Goal: Task Accomplishment & Management: Manage account settings

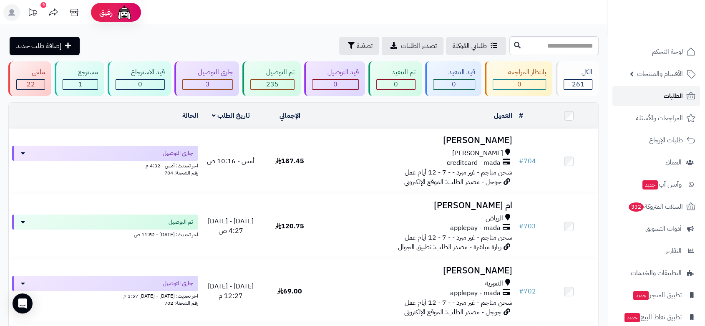
click at [666, 96] on span "الطلبات" at bounding box center [673, 96] width 19 height 12
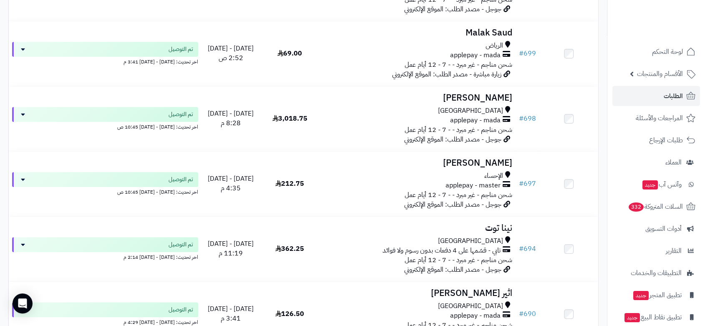
scroll to position [370, 0]
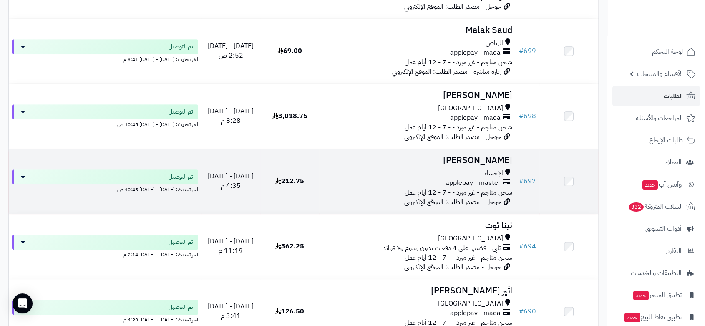
click at [378, 178] on div "applepay - master" at bounding box center [417, 183] width 190 height 10
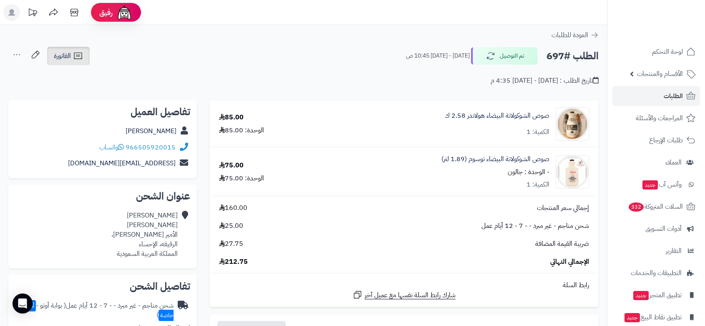
click at [67, 56] on span "الفاتورة" at bounding box center [62, 56] width 17 height 10
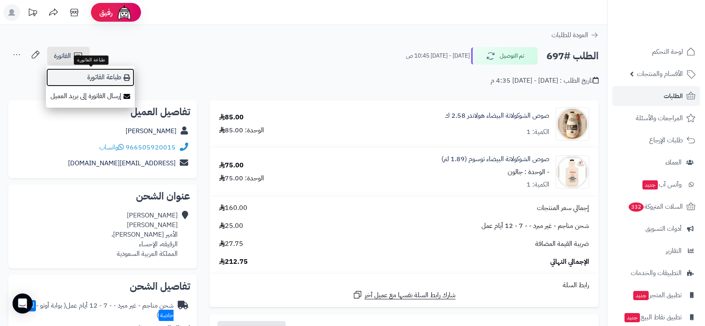
click at [98, 76] on link "طباعة الفاتورة" at bounding box center [90, 77] width 89 height 19
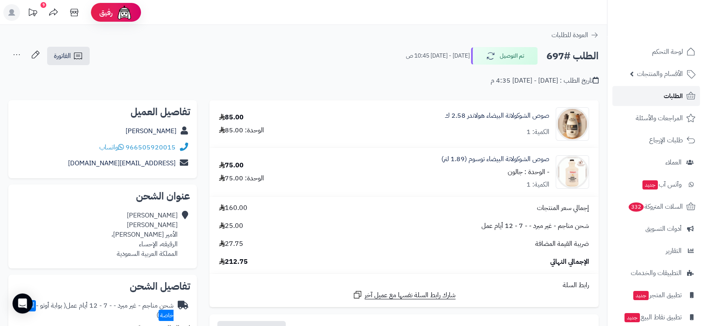
click at [679, 96] on span "الطلبات" at bounding box center [673, 96] width 19 height 12
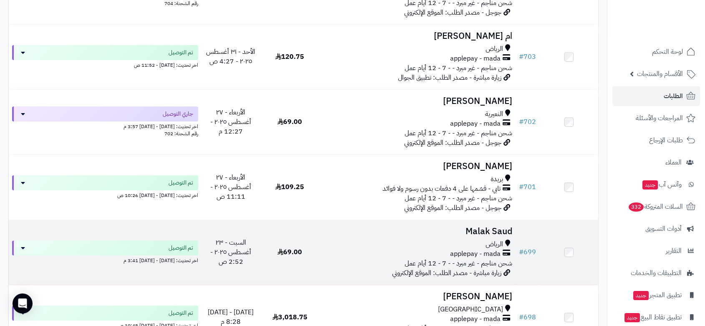
scroll to position [185, 0]
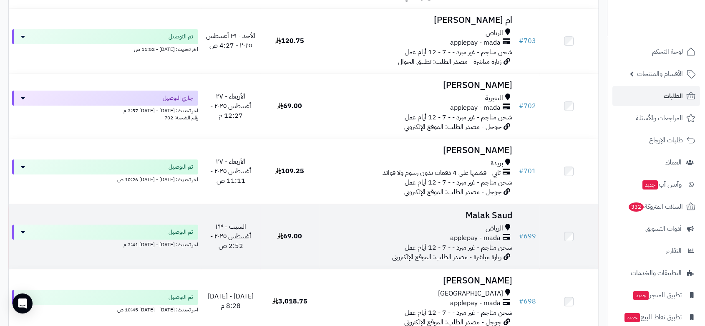
click at [407, 226] on div "الرياض" at bounding box center [417, 229] width 190 height 10
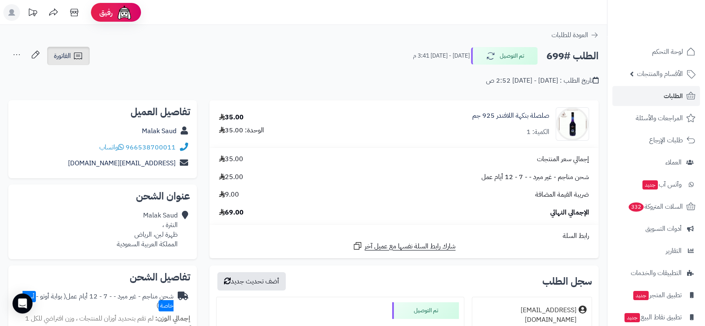
click at [61, 54] on span "الفاتورة" at bounding box center [62, 56] width 17 height 10
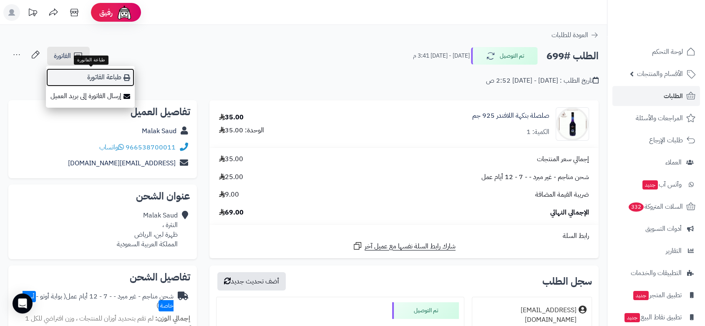
click at [96, 76] on link "طباعة الفاتورة" at bounding box center [90, 77] width 89 height 19
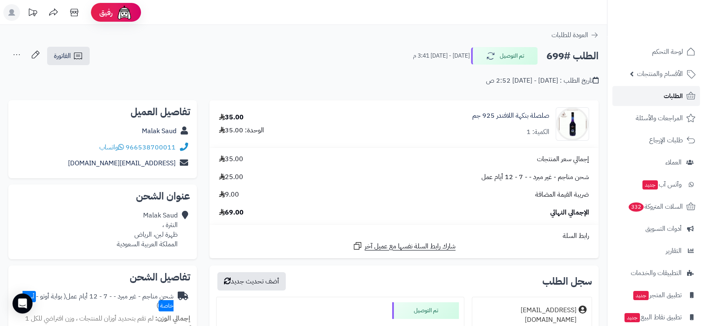
click at [682, 95] on span "الطلبات" at bounding box center [673, 96] width 19 height 12
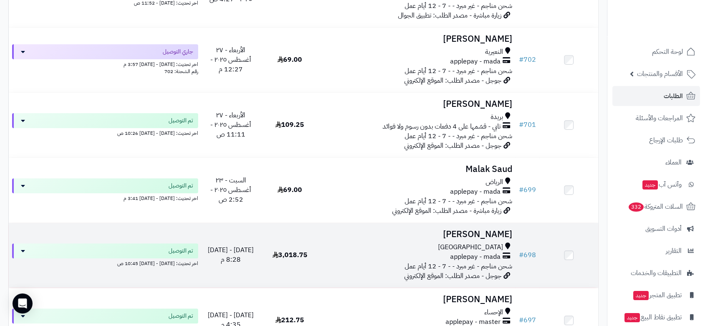
scroll to position [278, 0]
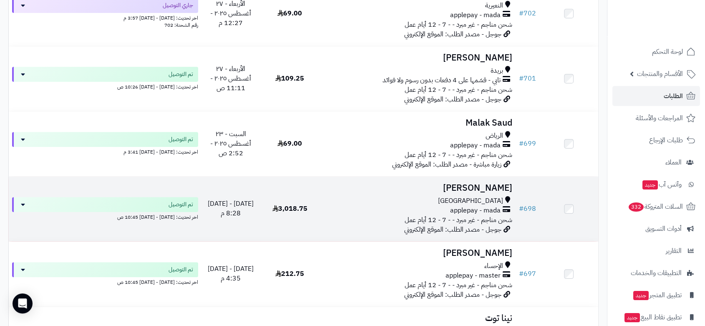
click at [421, 189] on h3 "[PERSON_NAME]" at bounding box center [417, 188] width 190 height 10
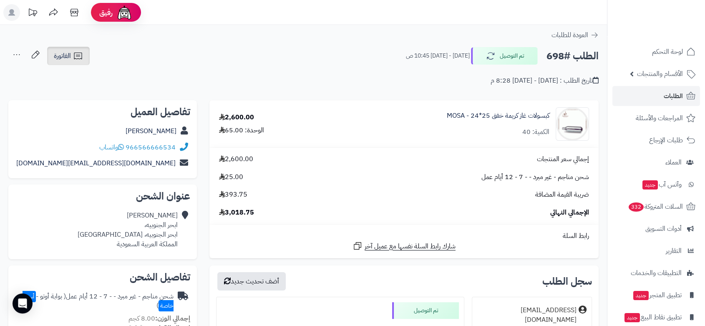
click at [81, 54] on icon at bounding box center [78, 56] width 10 height 10
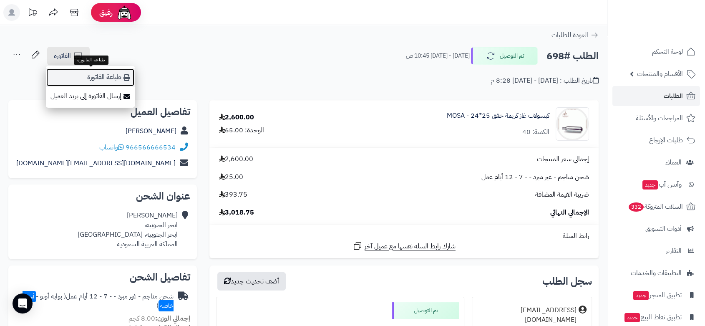
click at [113, 75] on link "طباعة الفاتورة" at bounding box center [90, 77] width 89 height 19
